Goal: Task Accomplishment & Management: Complete application form

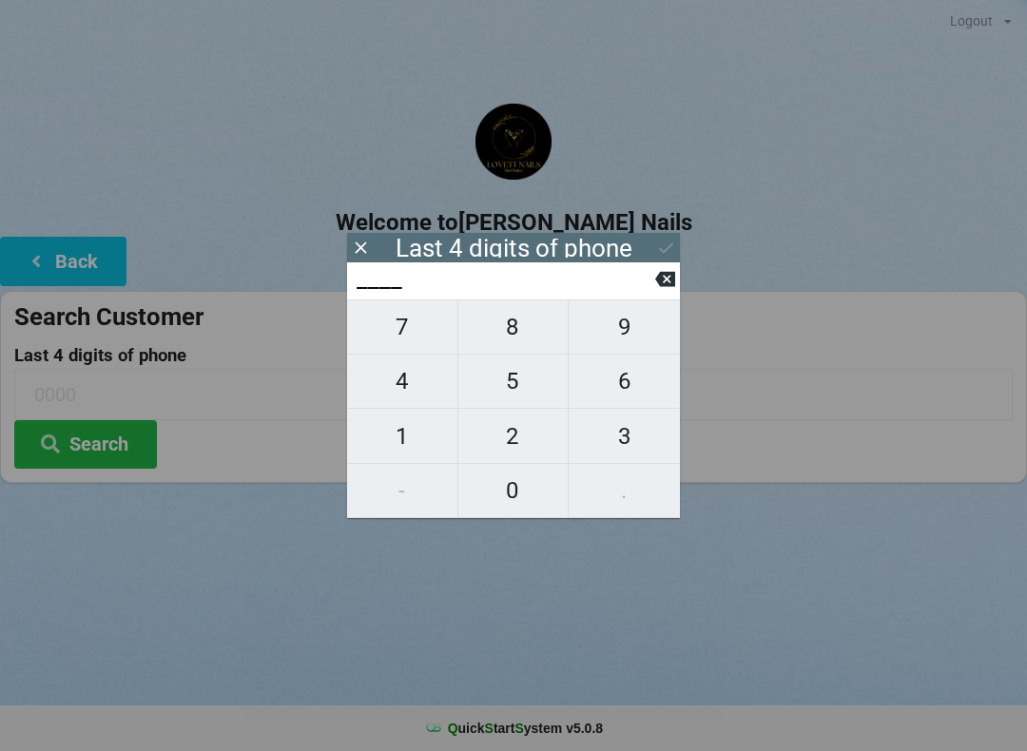
click at [623, 454] on span "3" at bounding box center [624, 437] width 111 height 40
type input "3___"
click at [659, 284] on icon at bounding box center [665, 279] width 20 height 15
type input "____"
click at [515, 443] on span "2" at bounding box center [513, 437] width 110 height 40
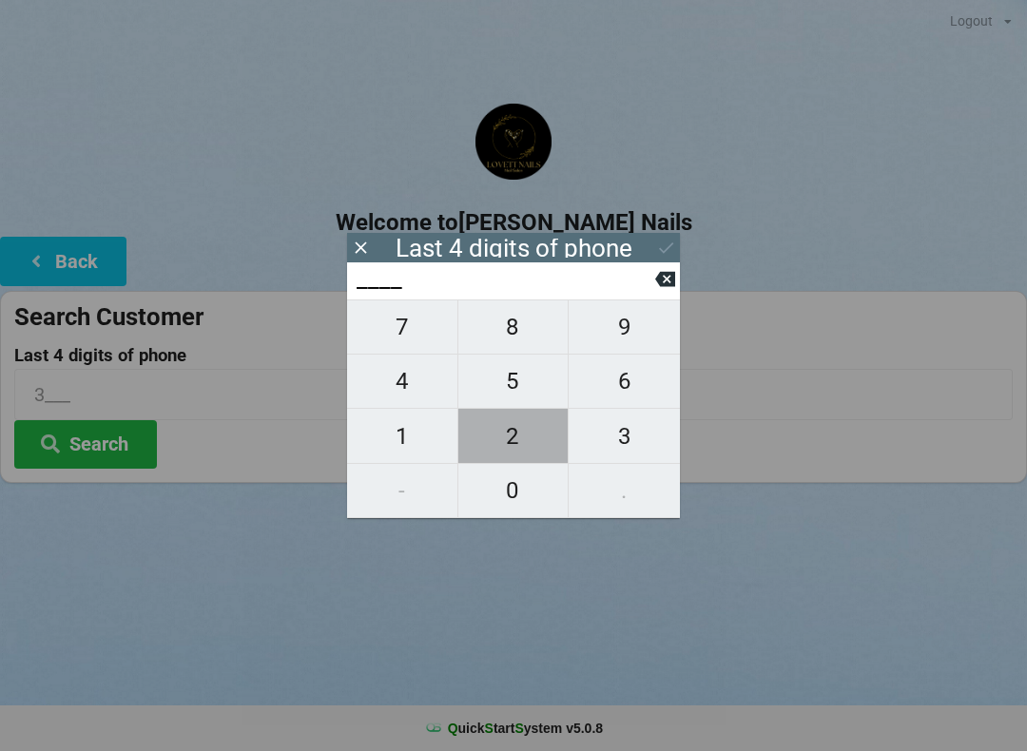
type input "2___"
click at [636, 444] on span "3" at bounding box center [624, 437] width 111 height 40
type input "23__"
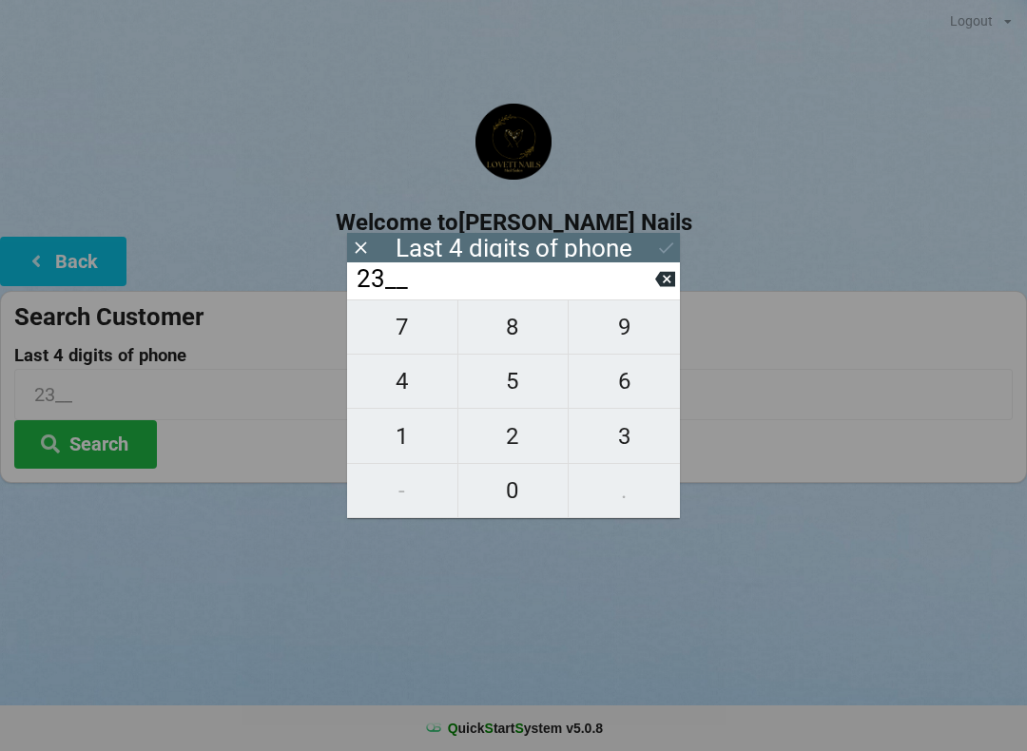
click at [513, 442] on span "2" at bounding box center [513, 437] width 110 height 40
type input "232_"
click at [650, 293] on input "232_" at bounding box center [505, 279] width 301 height 30
click at [652, 291] on input "232_" at bounding box center [505, 279] width 301 height 30
click at [664, 287] on icon at bounding box center [665, 279] width 20 height 15
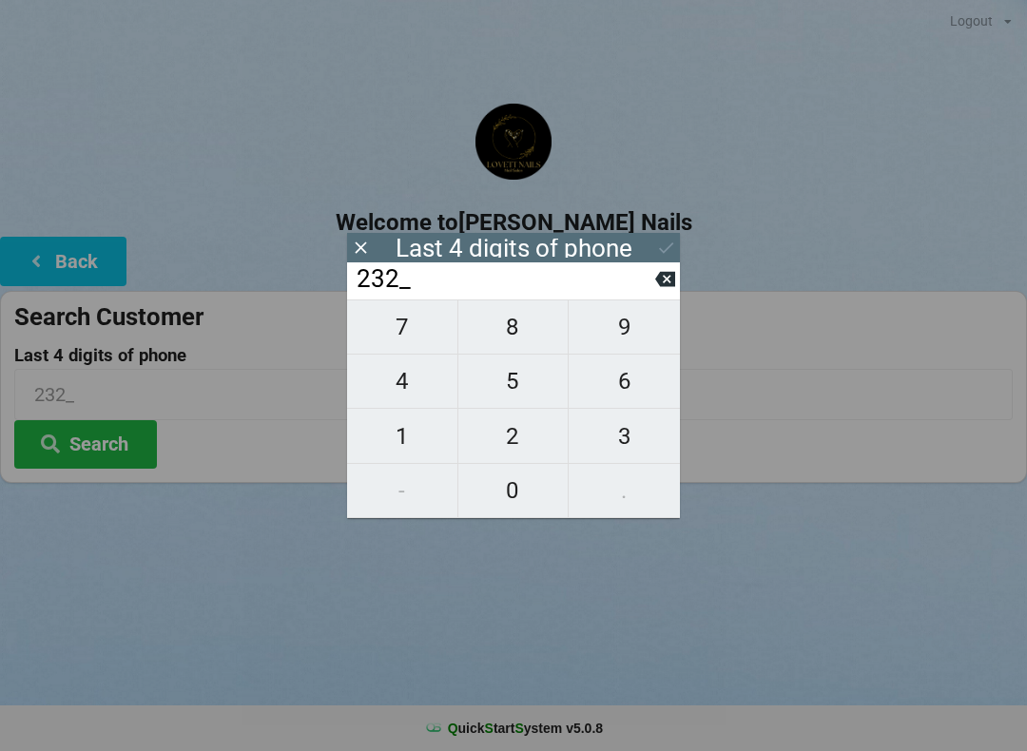
type input "23__"
click at [516, 499] on span "0" at bounding box center [513, 491] width 110 height 40
type input "230_"
click at [511, 439] on span "2" at bounding box center [513, 437] width 110 height 40
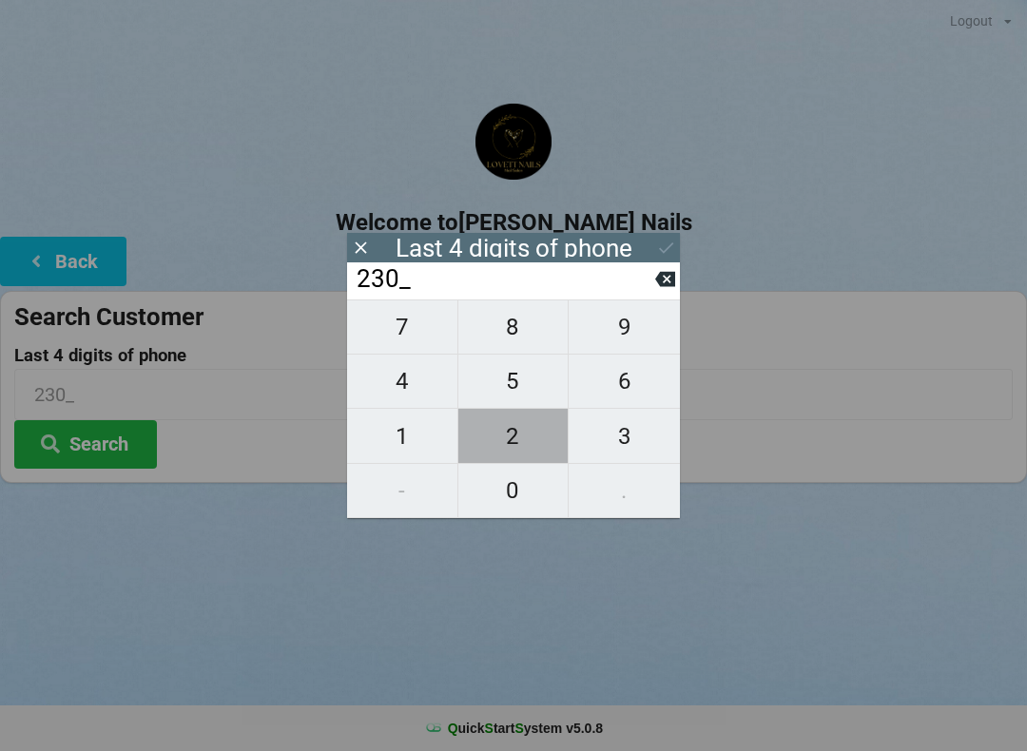
type input "2302"
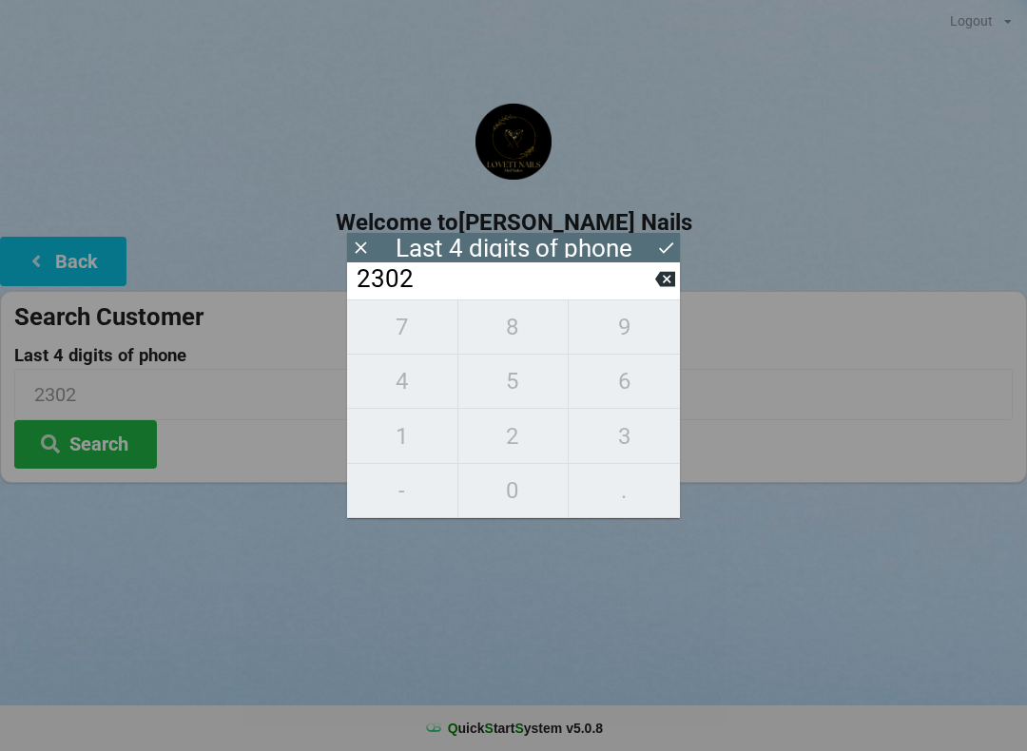
click at [663, 248] on icon at bounding box center [666, 248] width 20 height 20
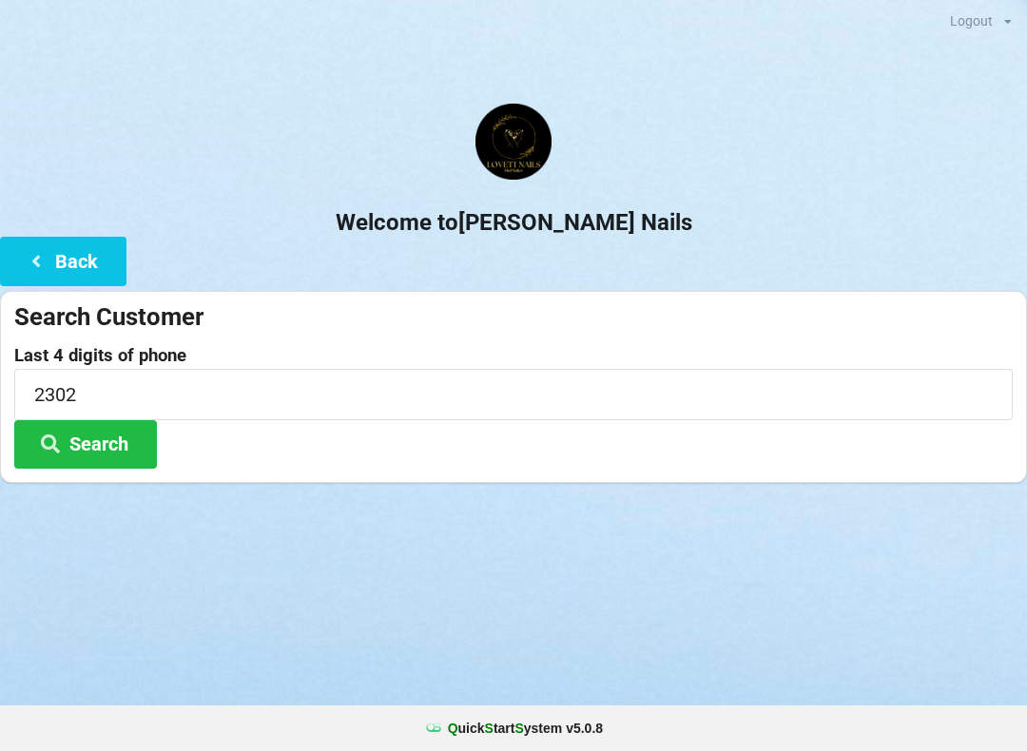
click at [106, 458] on button "Search" at bounding box center [85, 444] width 143 height 48
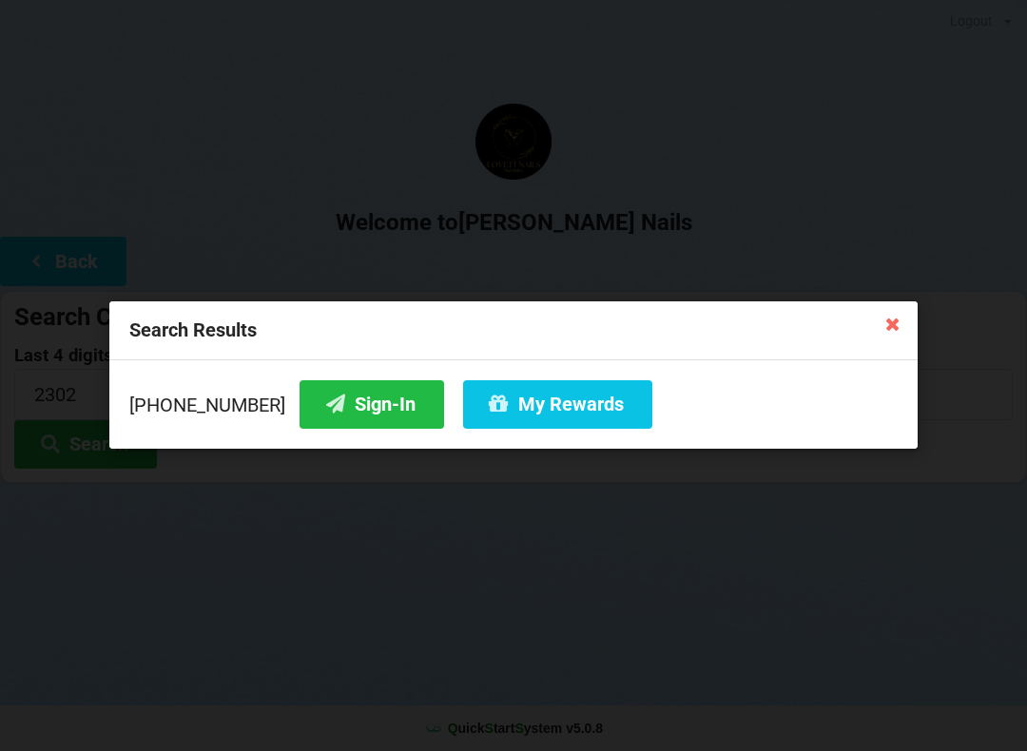
click at [482, 398] on button "My Rewards" at bounding box center [557, 404] width 189 height 48
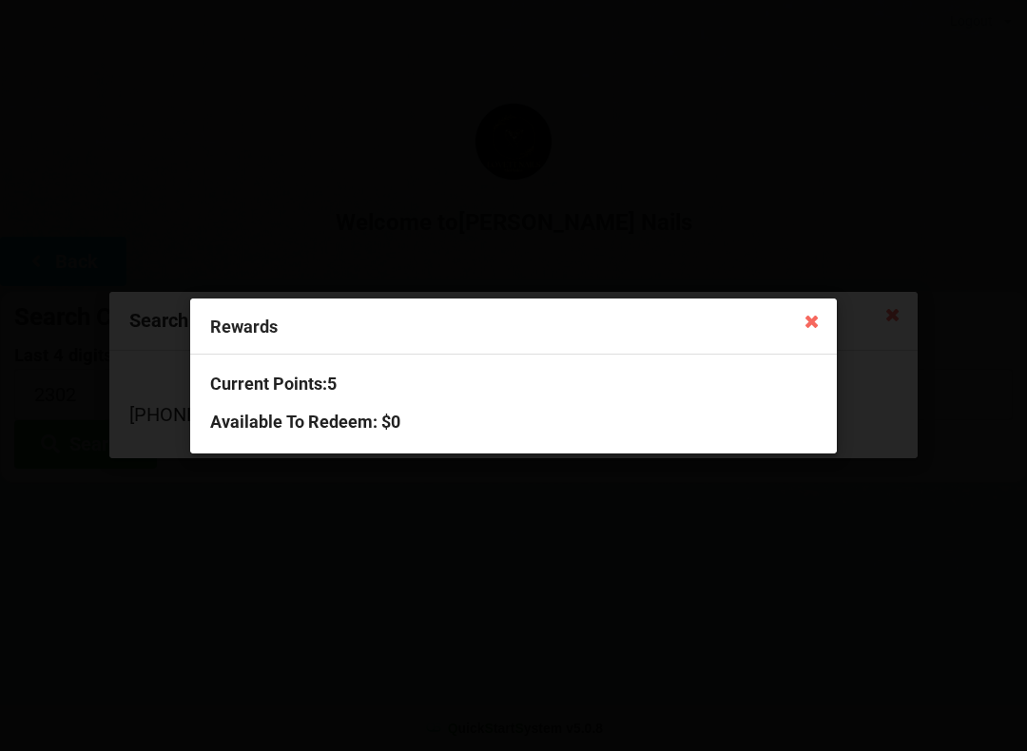
click at [805, 319] on icon at bounding box center [812, 320] width 30 height 30
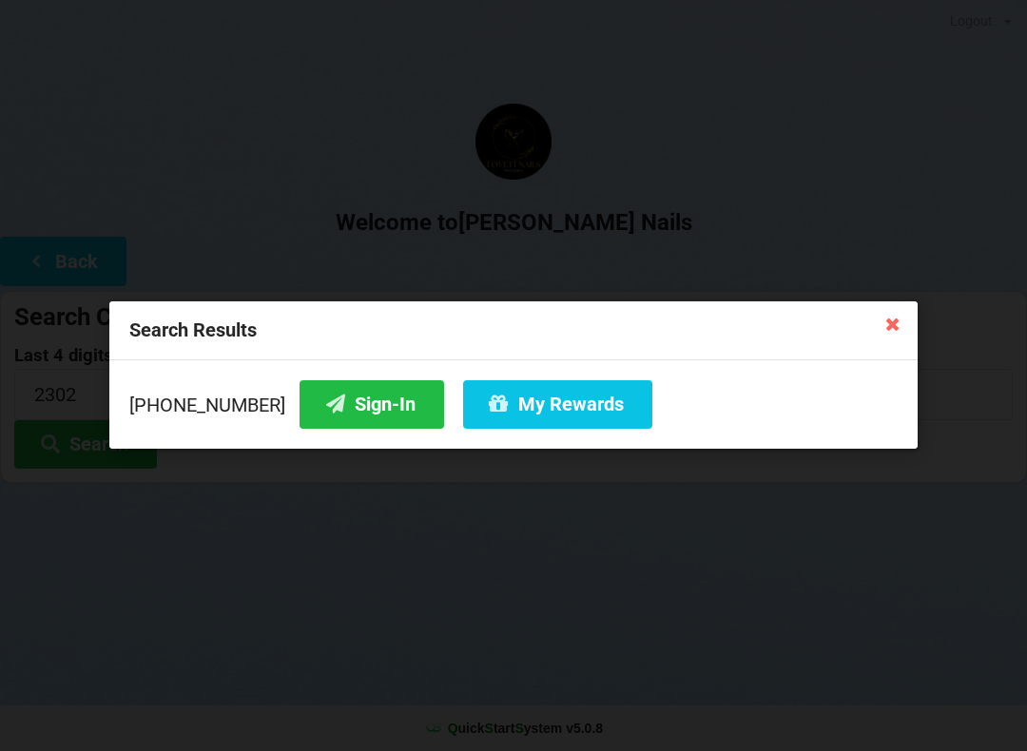
click at [334, 417] on button "Sign-In" at bounding box center [372, 404] width 145 height 48
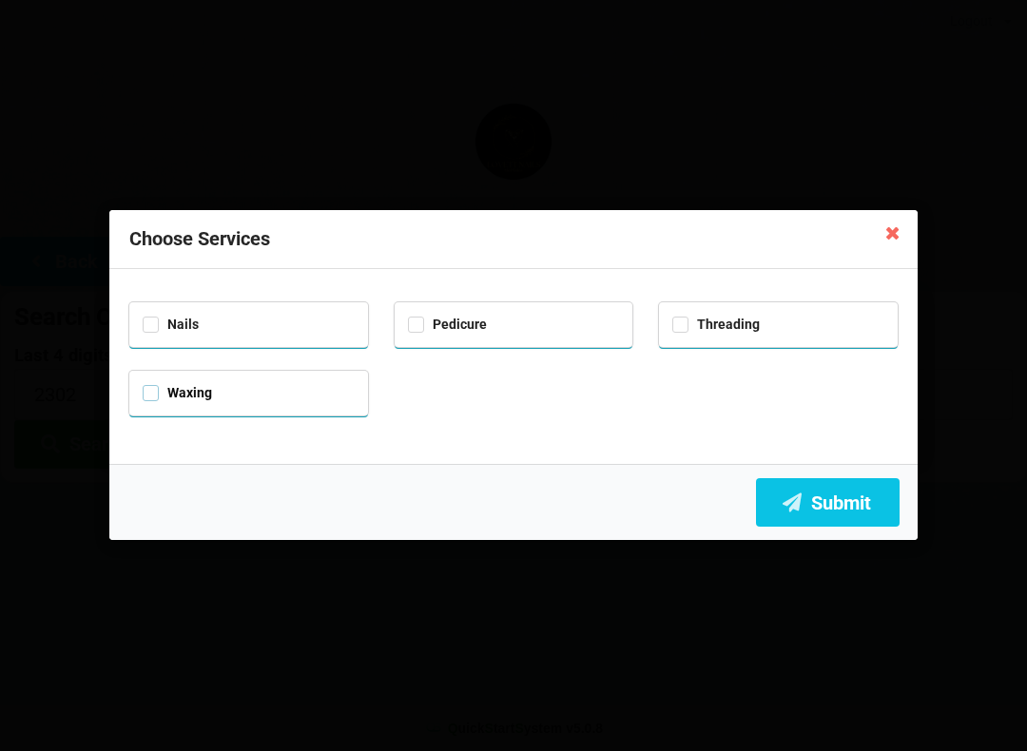
click at [153, 390] on label "Waxing" at bounding box center [177, 393] width 69 height 16
checkbox input "true"
click at [158, 328] on label "Nails" at bounding box center [171, 325] width 56 height 16
checkbox input "true"
click at [818, 508] on button "Submit" at bounding box center [828, 502] width 144 height 48
